Goal: Information Seeking & Learning: Learn about a topic

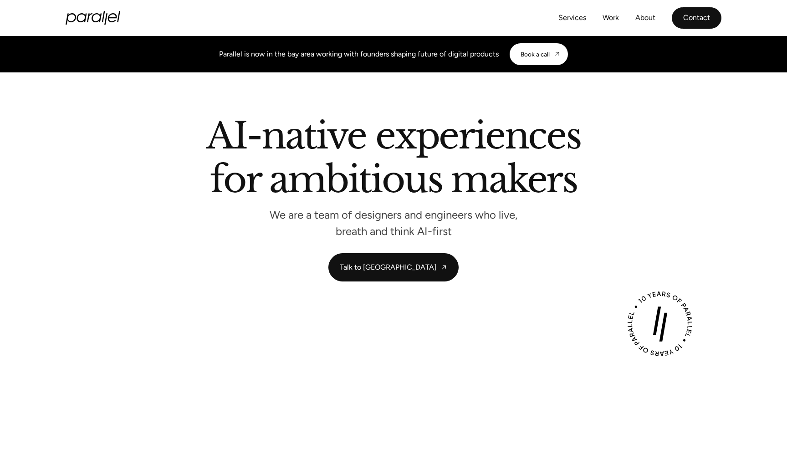
click at [693, 23] on link "Contact" at bounding box center [696, 17] width 50 height 21
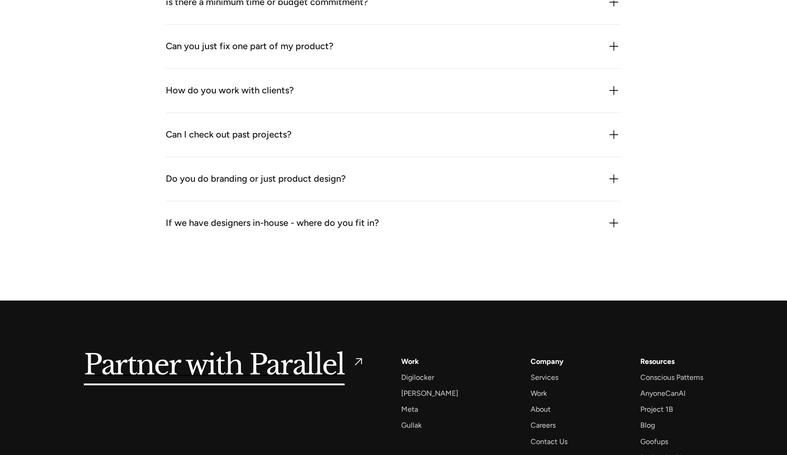
scroll to position [1353, 0]
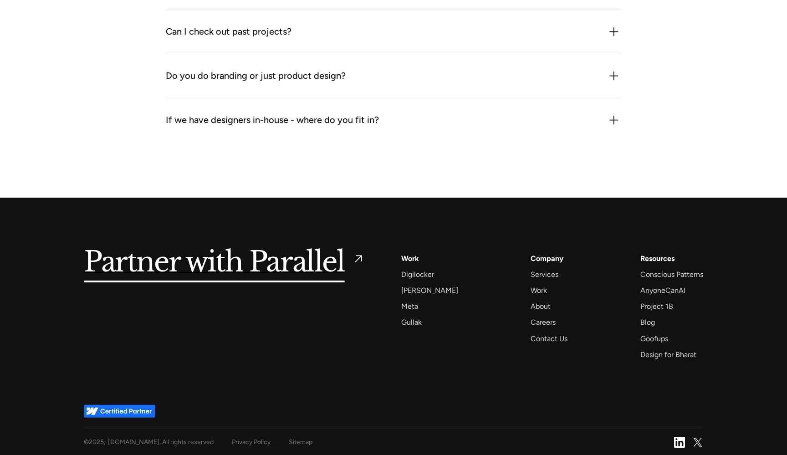
click at [534, 298] on div "Company Services Work About Careers Contact Us" at bounding box center [548, 298] width 37 height 92
click at [534, 303] on div "About" at bounding box center [540, 306] width 20 height 12
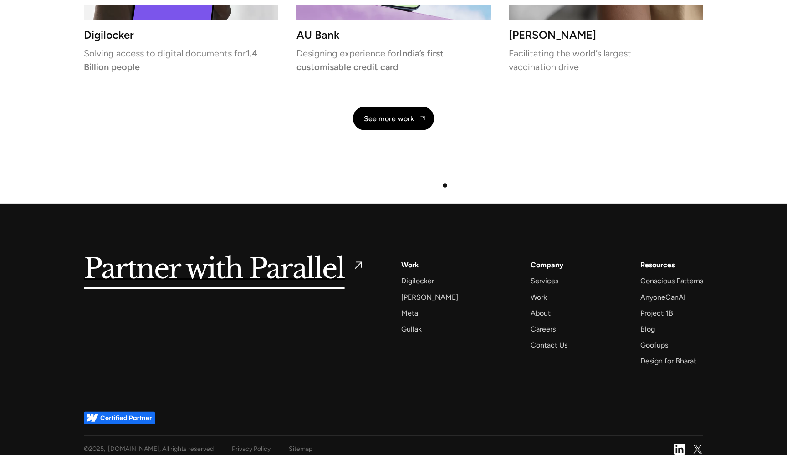
scroll to position [2129, 0]
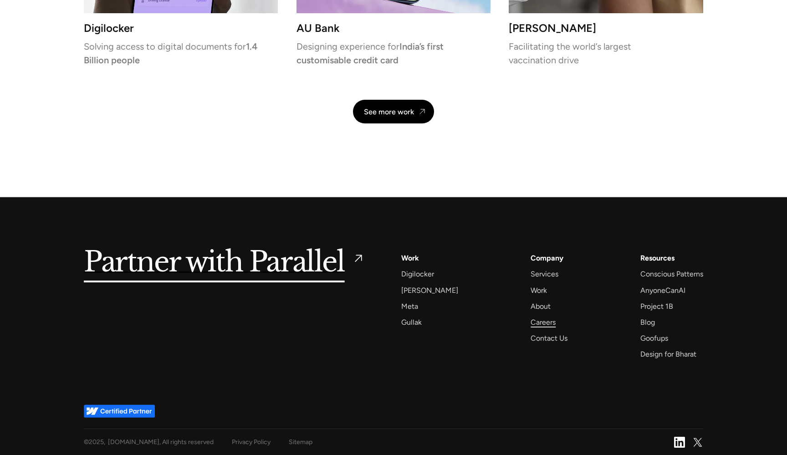
click at [530, 320] on div "Careers" at bounding box center [542, 322] width 25 height 12
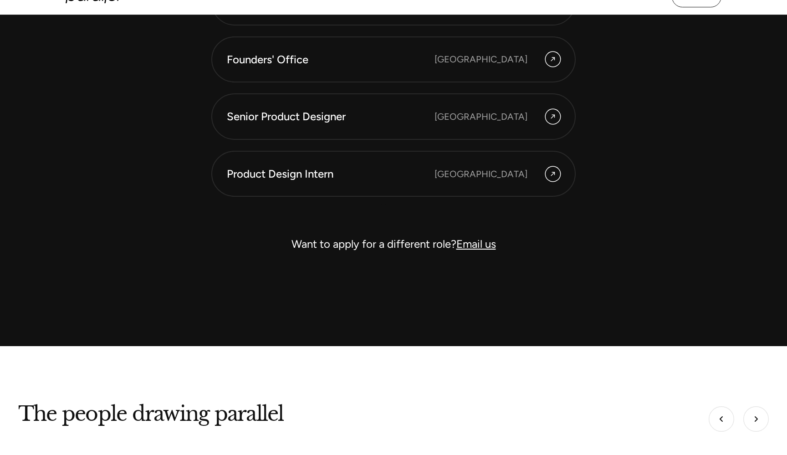
scroll to position [2551, 0]
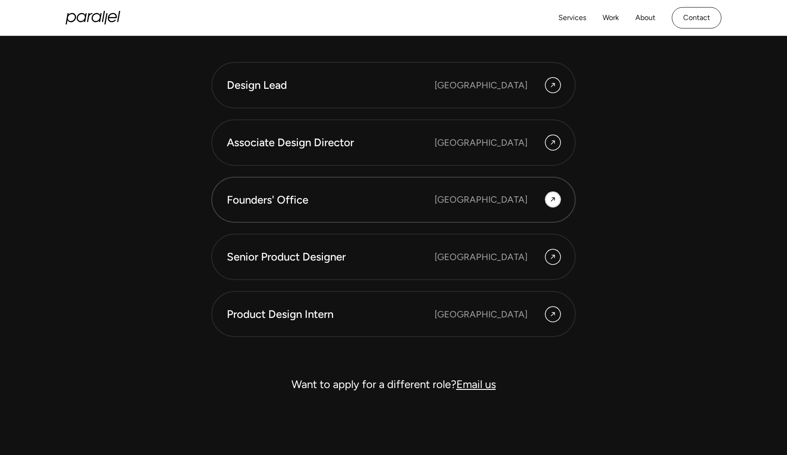
click at [383, 206] on div "Founders' Office" at bounding box center [331, 199] width 208 height 15
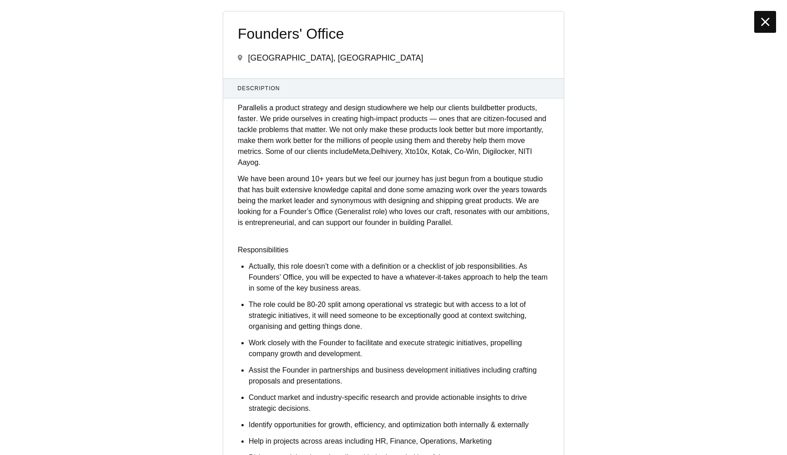
click at [762, 19] on icon at bounding box center [765, 22] width 9 height 15
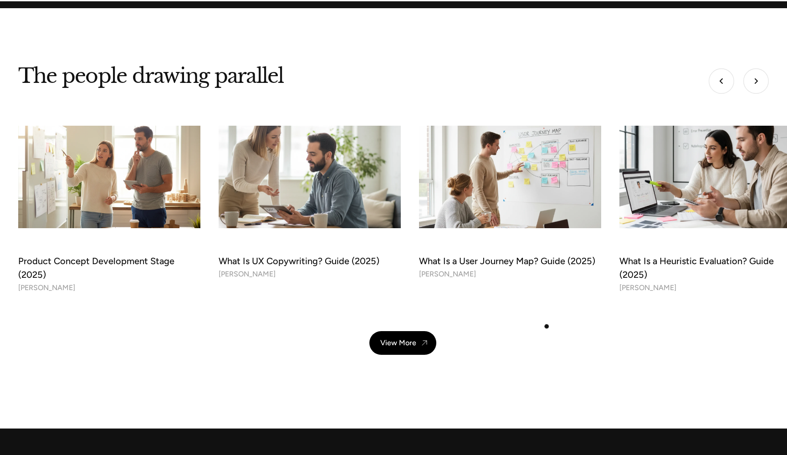
scroll to position [3029, 0]
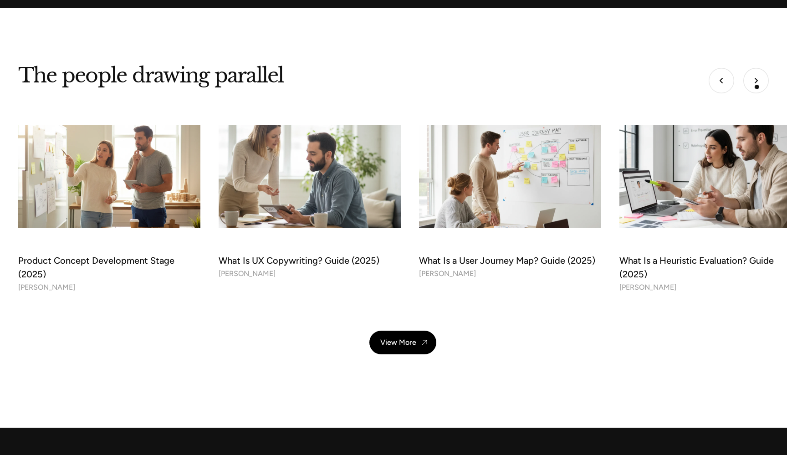
click at [757, 86] on img "Next slide" at bounding box center [755, 80] width 25 height 25
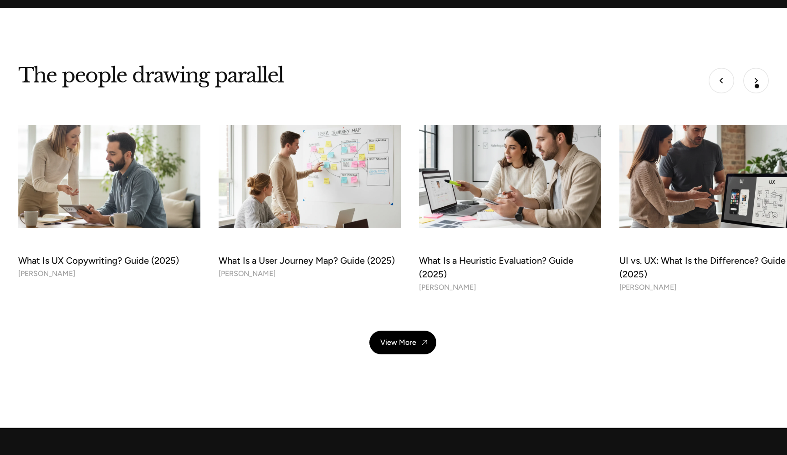
click at [757, 86] on img "Next slide" at bounding box center [755, 80] width 25 height 25
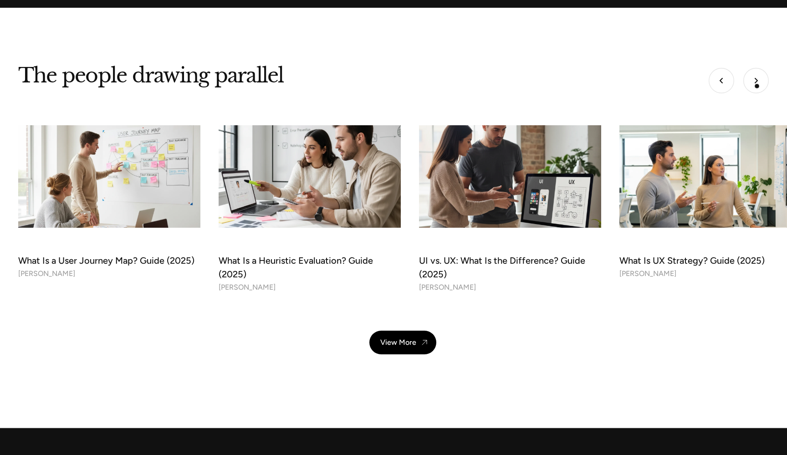
click at [757, 86] on img "Next slide" at bounding box center [755, 80] width 25 height 25
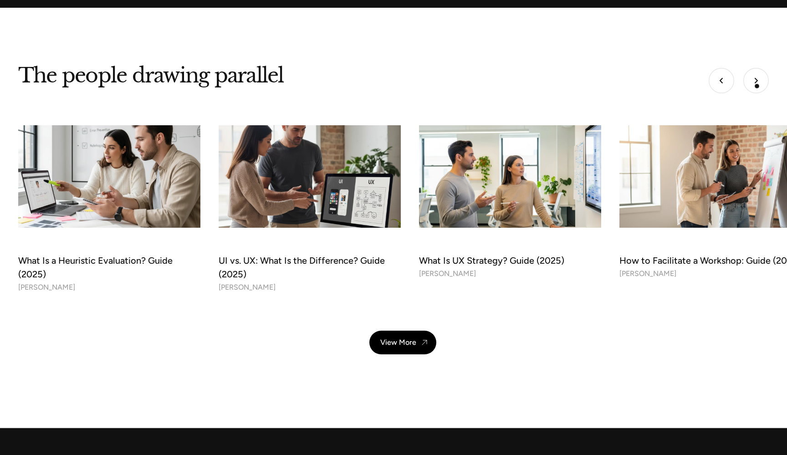
click at [757, 86] on img "Next slide" at bounding box center [755, 80] width 25 height 25
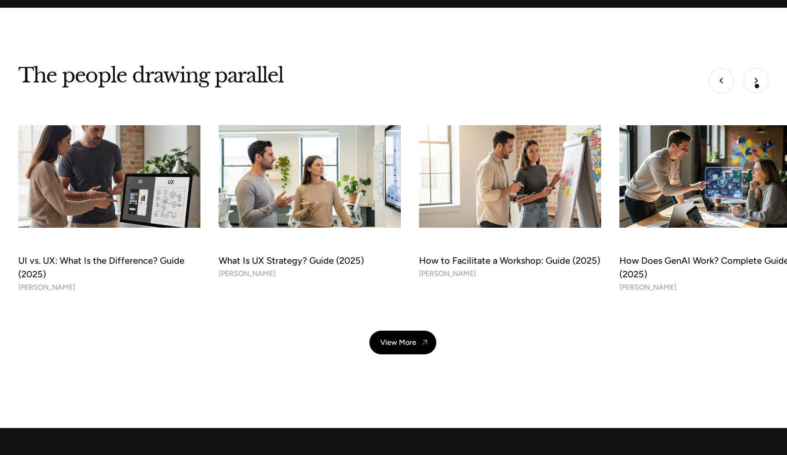
click at [757, 86] on img "Next slide" at bounding box center [755, 80] width 25 height 25
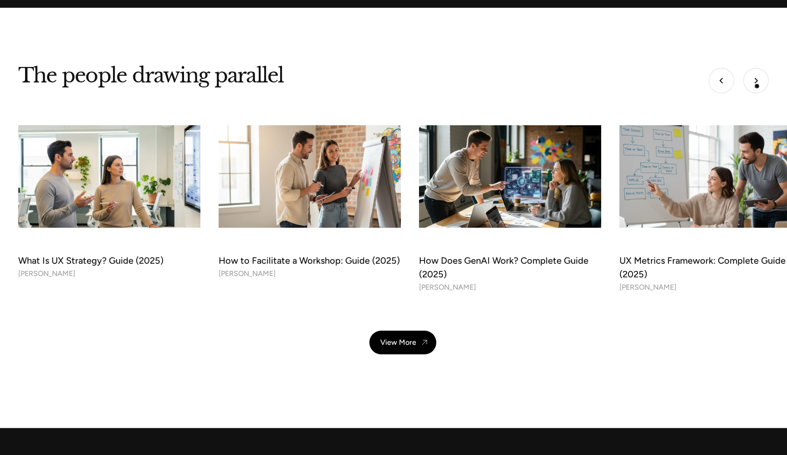
click at [757, 86] on img "Next slide" at bounding box center [755, 80] width 25 height 25
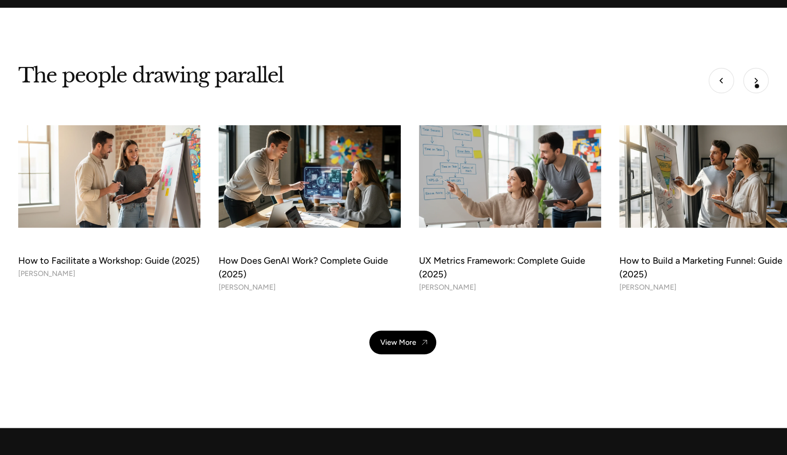
click at [757, 86] on img "Next slide" at bounding box center [755, 80] width 25 height 25
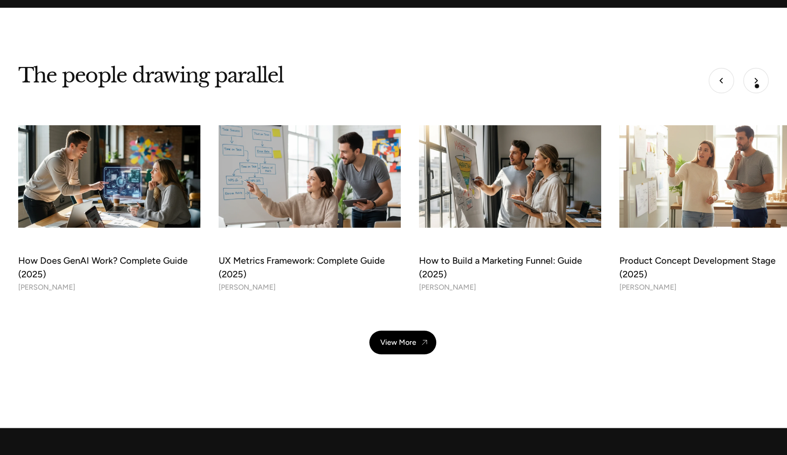
click at [757, 86] on img "Next slide" at bounding box center [755, 80] width 25 height 25
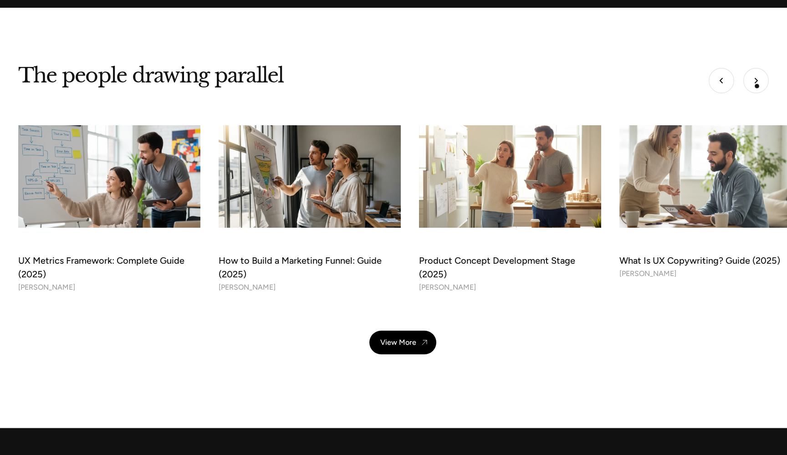
click at [757, 86] on img "Next slide" at bounding box center [755, 80] width 25 height 25
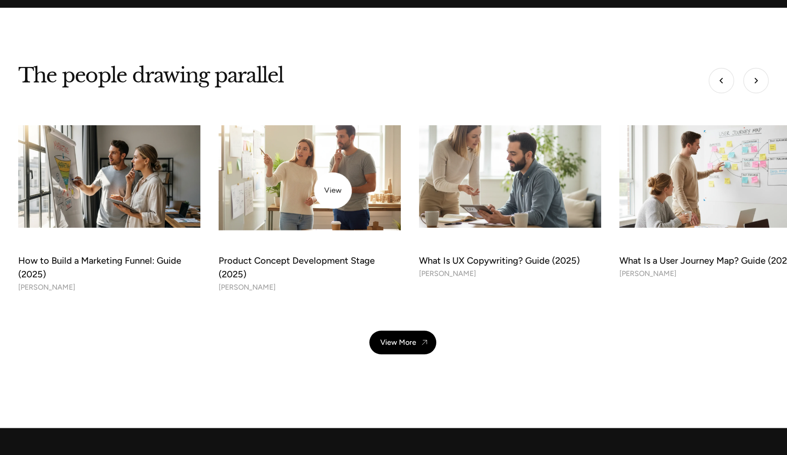
click at [328, 190] on img at bounding box center [309, 175] width 191 height 107
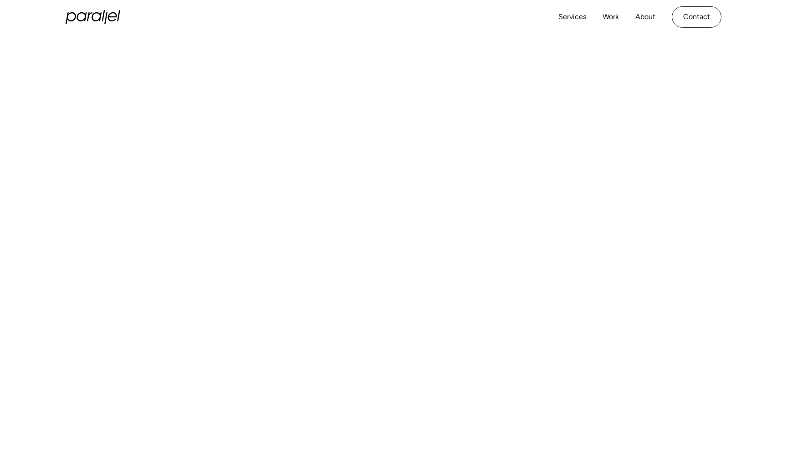
scroll to position [0, 0]
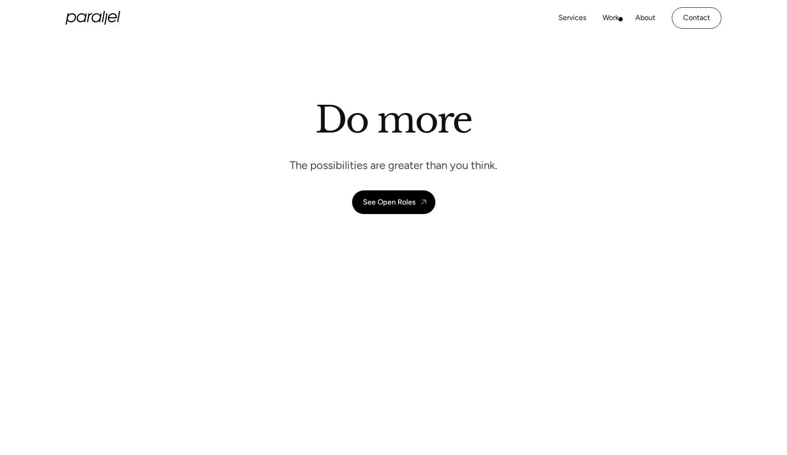
click at [620, 19] on div "Services Work About Careers Contact" at bounding box center [639, 17] width 163 height 21
click at [614, 19] on link "Work" at bounding box center [610, 17] width 16 height 13
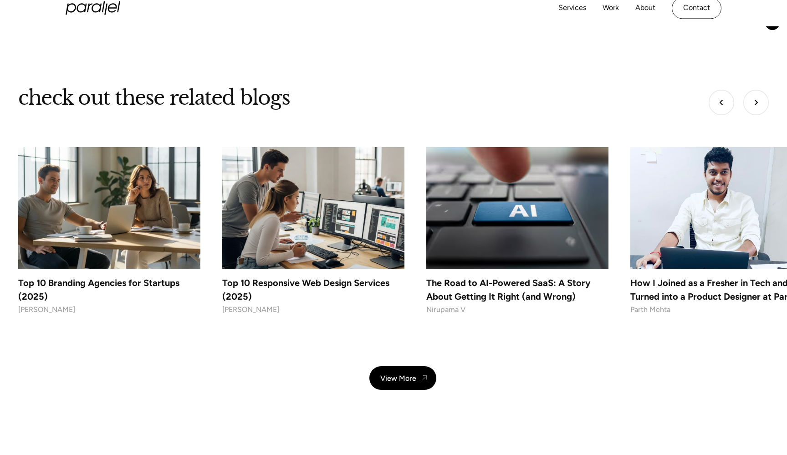
scroll to position [6269, 0]
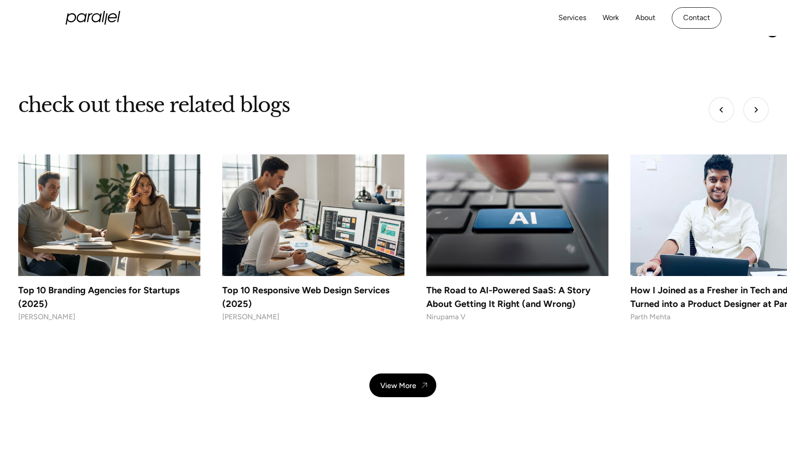
click at [748, 97] on img "Next slide" at bounding box center [755, 109] width 25 height 25
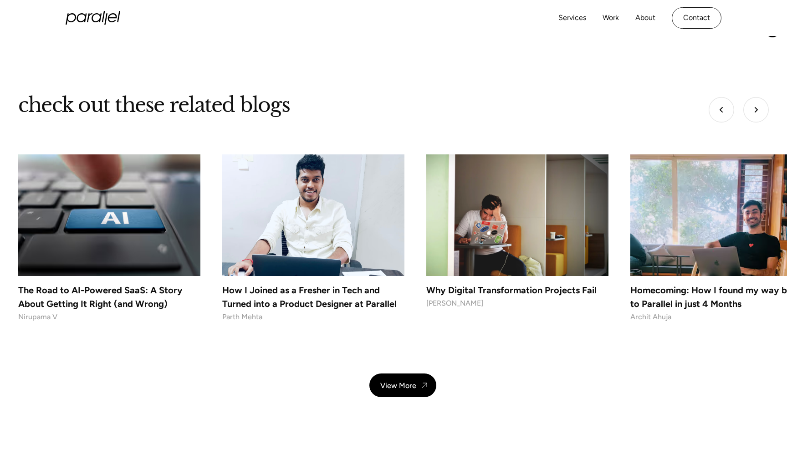
click at [748, 97] on img "Next slide" at bounding box center [755, 109] width 25 height 25
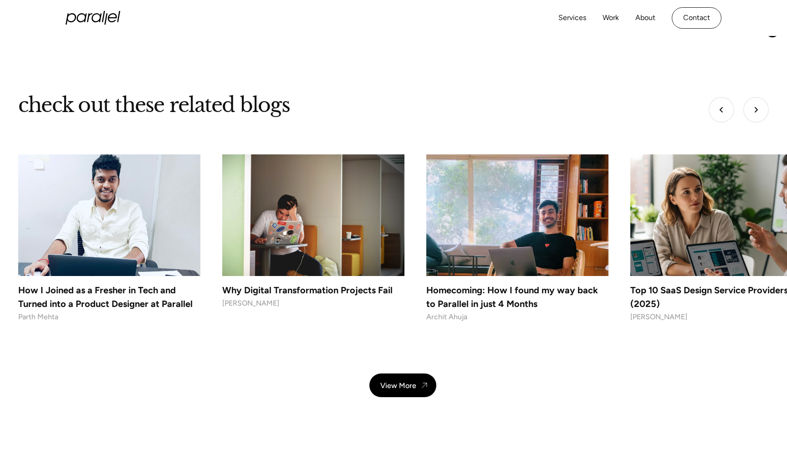
click at [748, 97] on img "Next slide" at bounding box center [755, 109] width 25 height 25
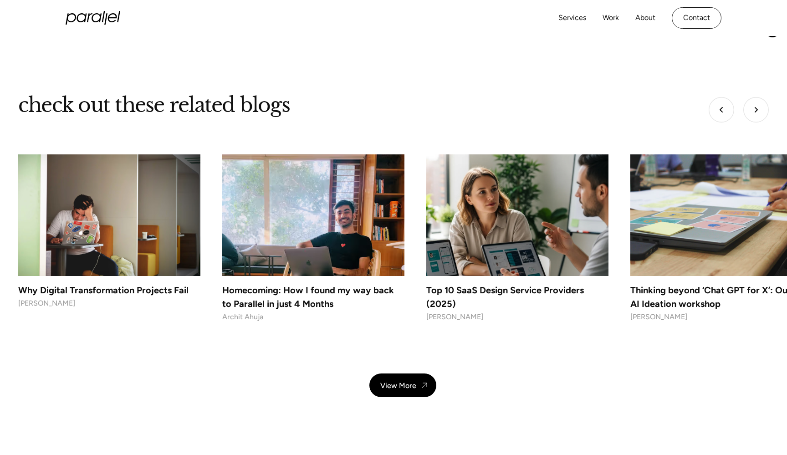
click at [748, 97] on img "Next slide" at bounding box center [755, 109] width 25 height 25
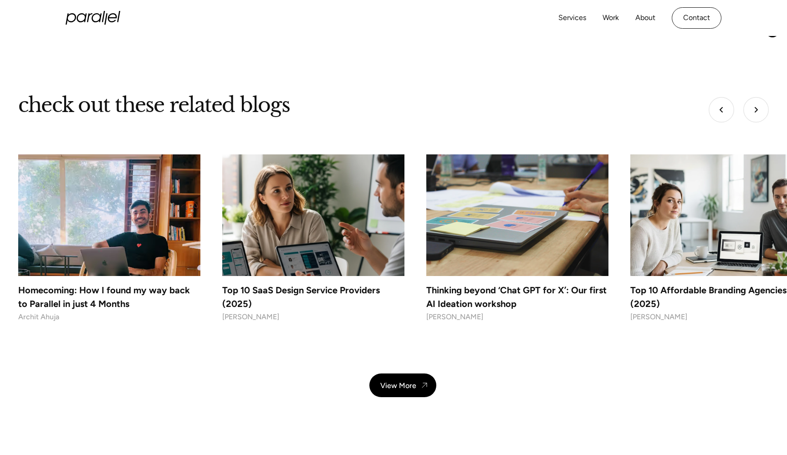
click at [391, 183] on img at bounding box center [313, 214] width 191 height 127
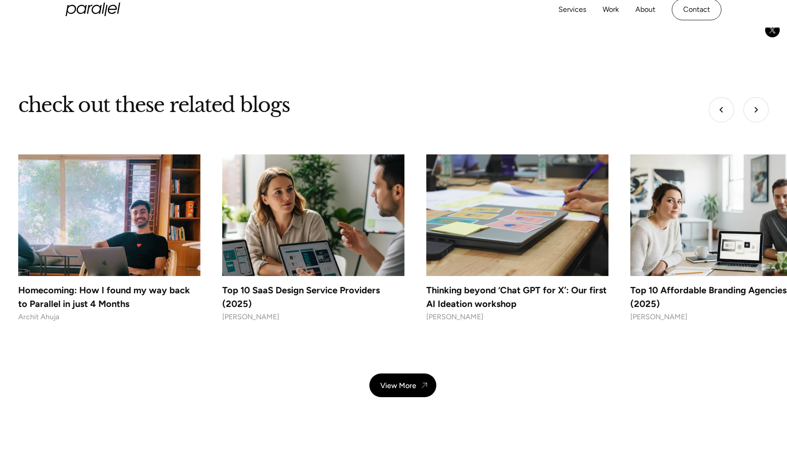
scroll to position [6499, 0]
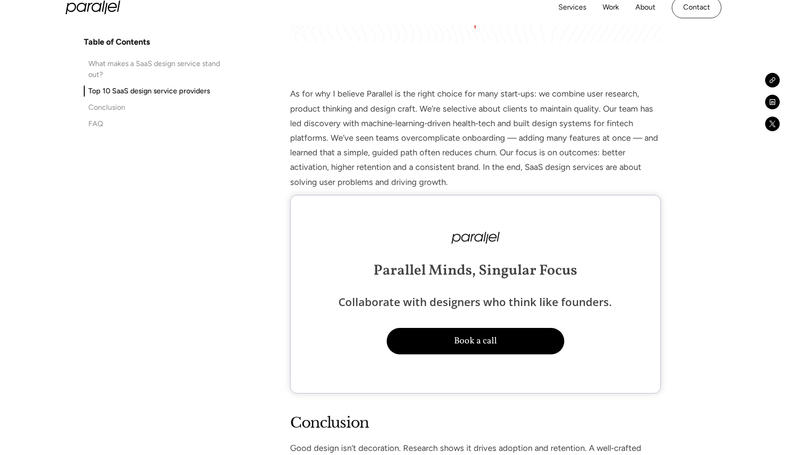
scroll to position [5865, 0]
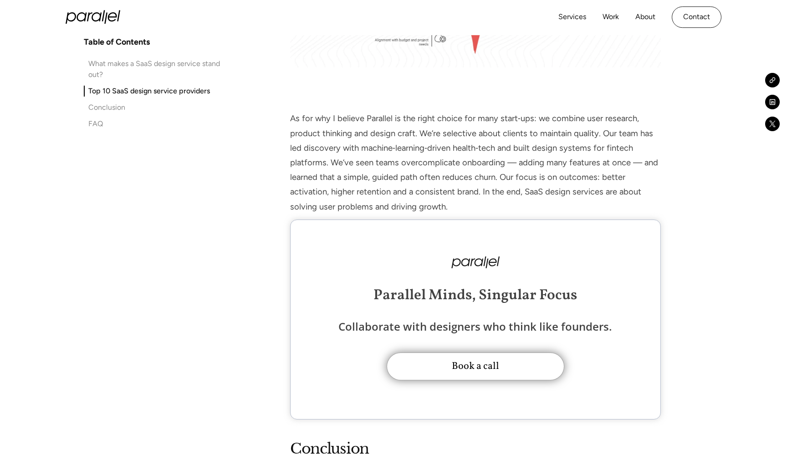
click at [476, 361] on button "Book a call" at bounding box center [475, 366] width 178 height 28
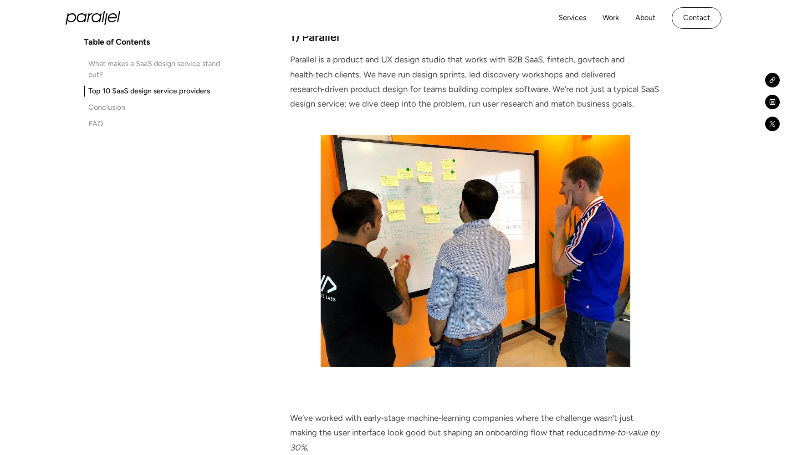
scroll to position [1390, 0]
